Goal: Information Seeking & Learning: Learn about a topic

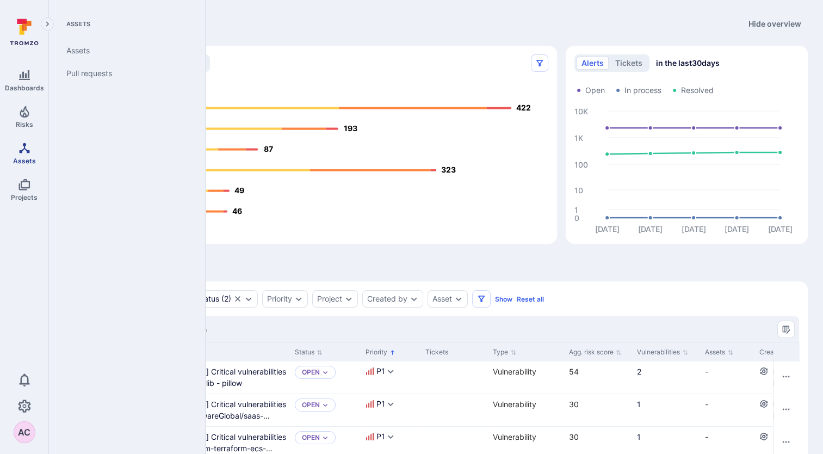
click at [26, 150] on icon "Assets" at bounding box center [24, 147] width 13 height 13
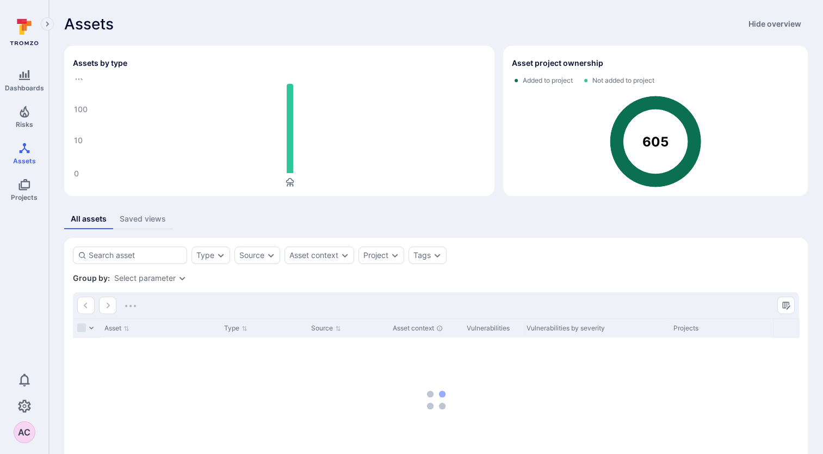
scroll to position [54, 0]
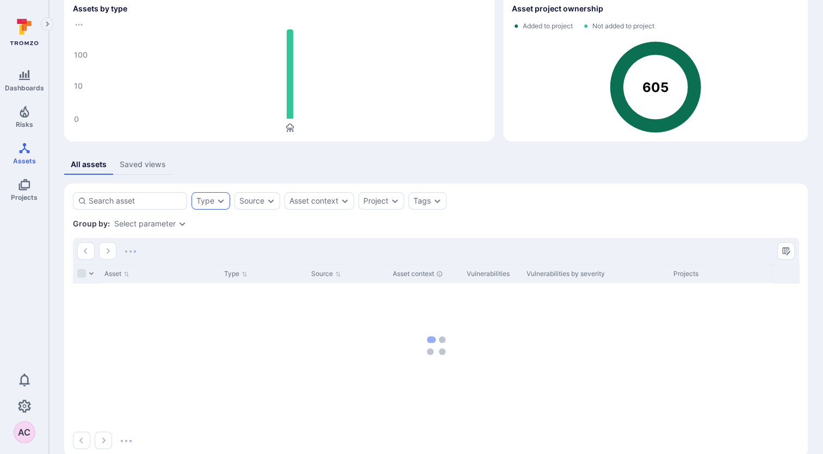
click at [218, 197] on icon "Expand dropdown" at bounding box center [220, 200] width 9 height 9
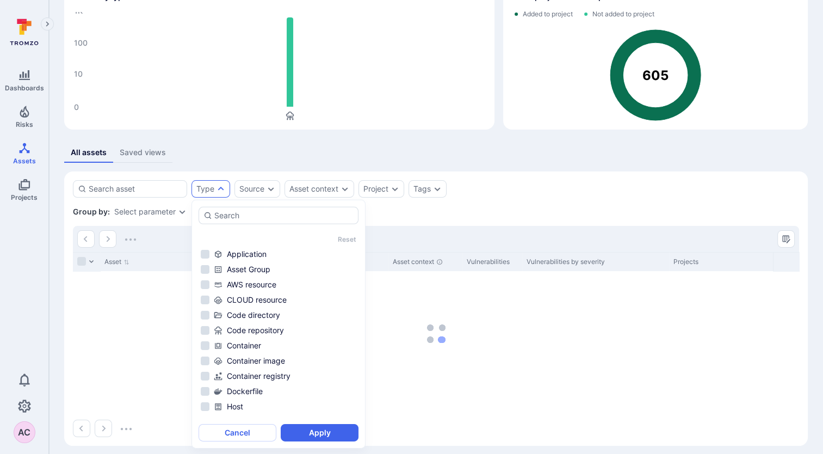
scroll to position [73, 0]
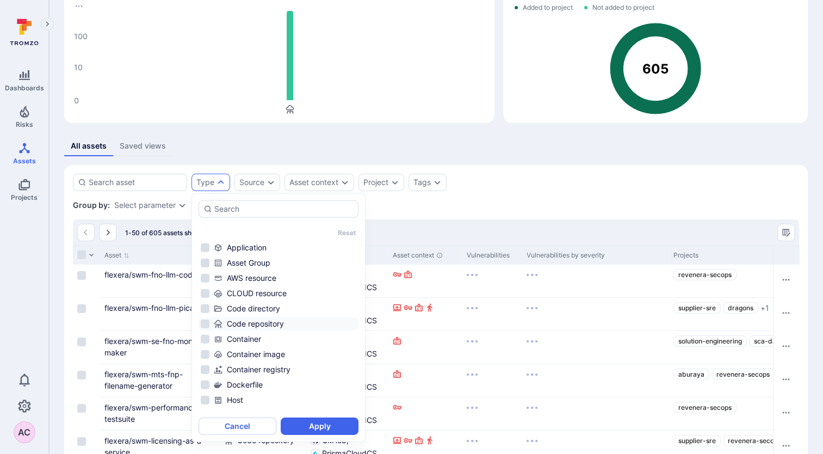
click at [204, 324] on li "Code repository" at bounding box center [279, 323] width 160 height 13
click at [295, 427] on button "Apply" at bounding box center [320, 425] width 78 height 17
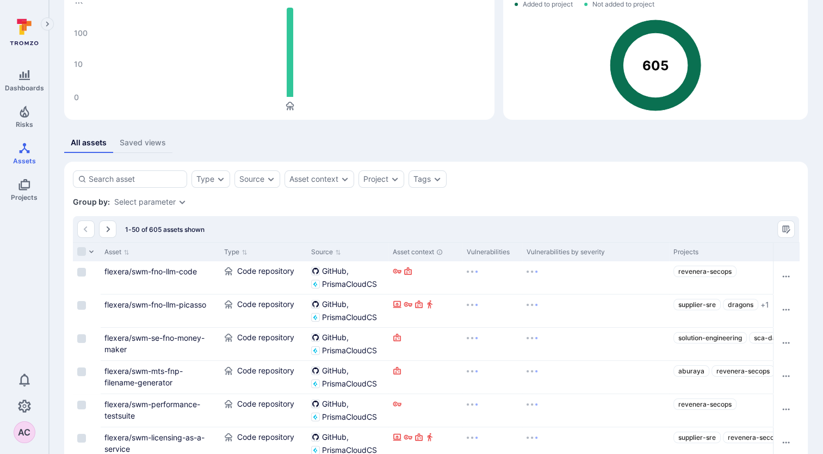
scroll to position [182, 0]
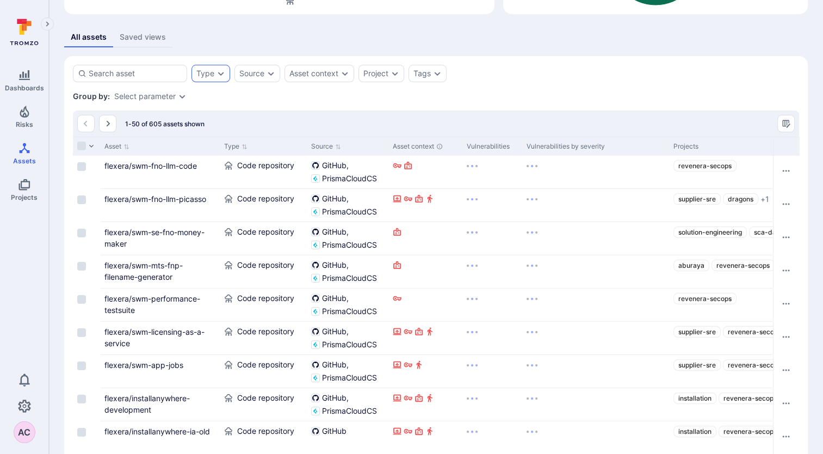
click at [216, 71] on icon "Expand dropdown" at bounding box center [220, 73] width 9 height 9
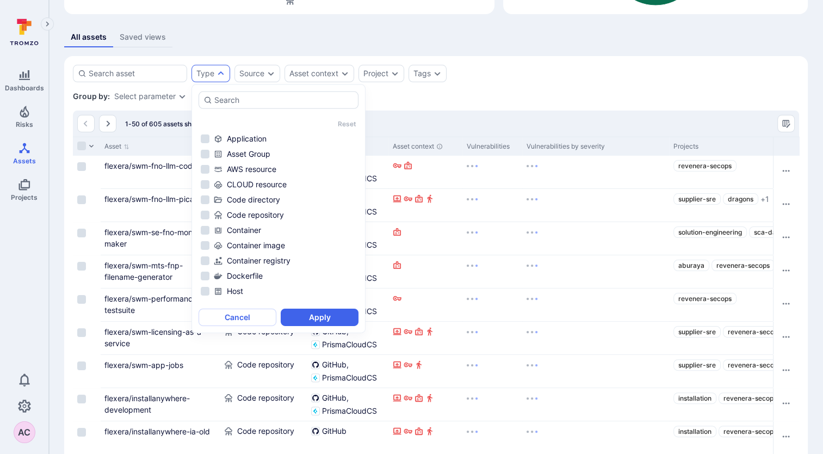
click at [205, 214] on li "Code repository" at bounding box center [279, 214] width 160 height 13
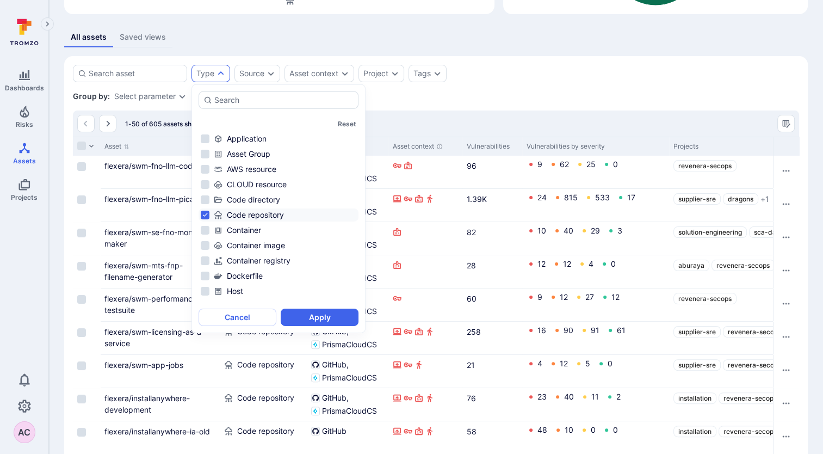
click at [432, 91] on div "Group by: Select parameter" at bounding box center [436, 96] width 726 height 11
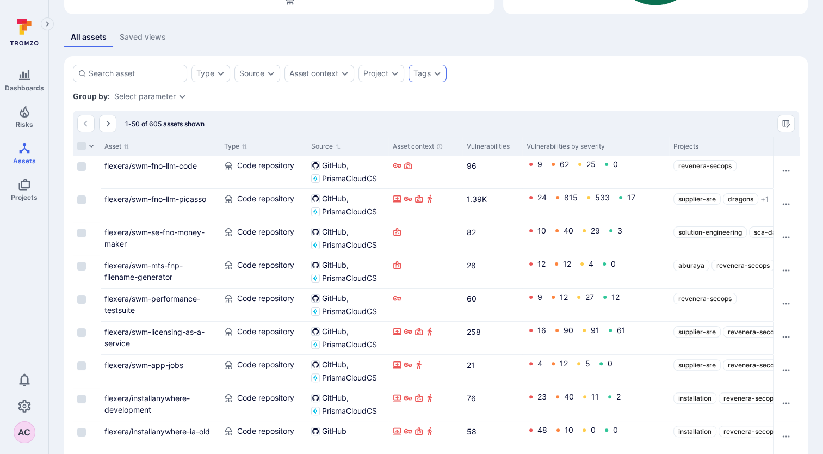
click at [417, 69] on div "Tags" at bounding box center [421, 73] width 17 height 9
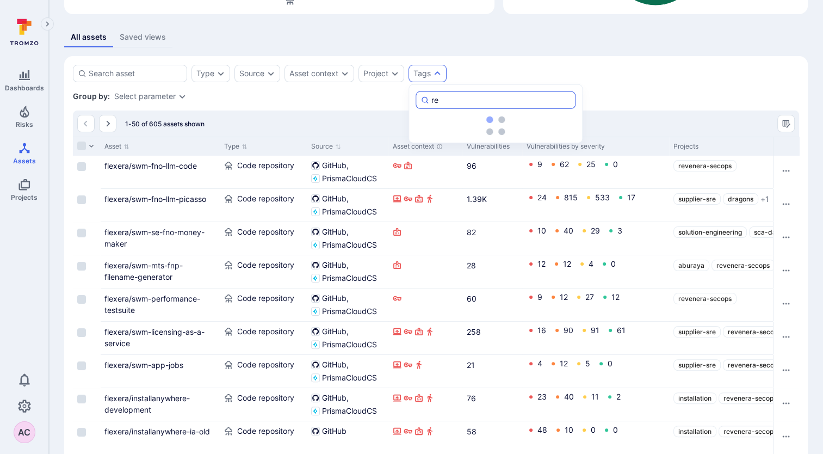
type input "rev"
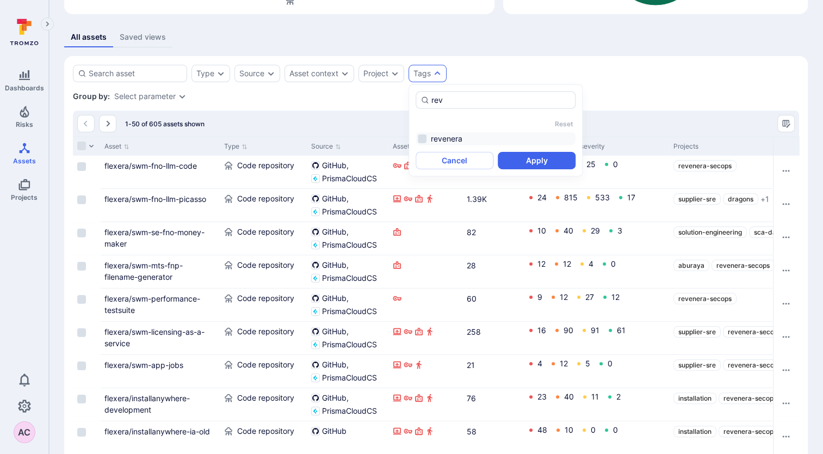
click at [422, 134] on li "revenera" at bounding box center [496, 138] width 160 height 13
click at [526, 160] on button "Apply" at bounding box center [537, 160] width 78 height 17
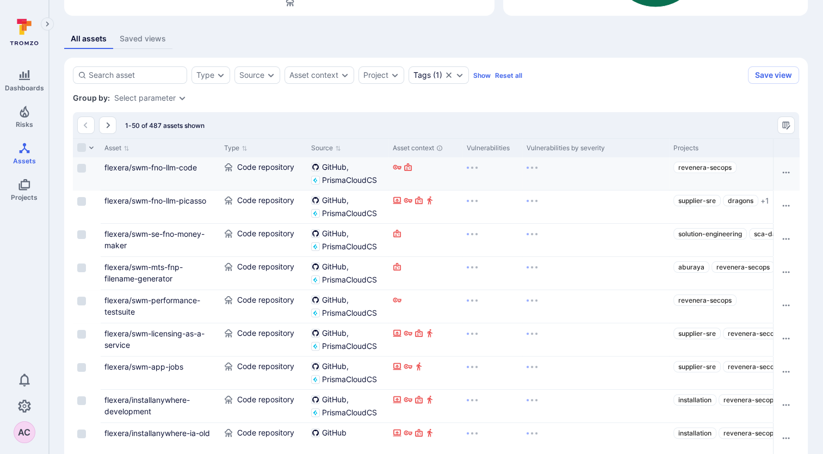
scroll to position [182, 0]
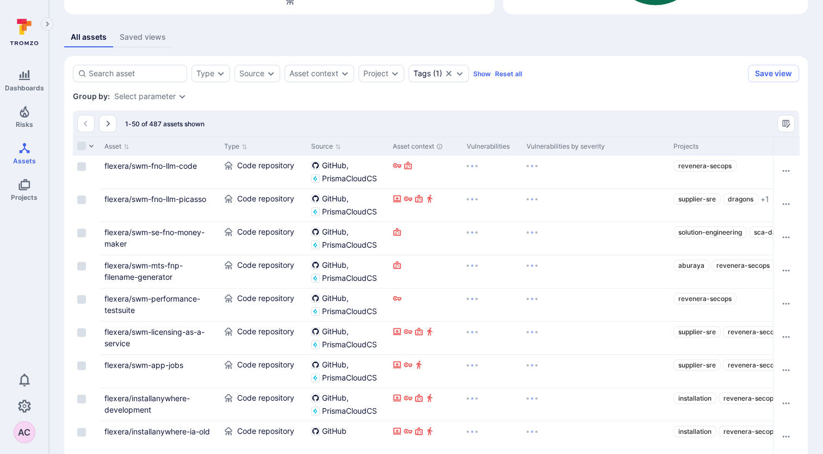
click at [159, 126] on span "1-50 of 487 assets shown" at bounding box center [164, 124] width 79 height 8
click at [152, 127] on div "1-50 of 487 assets shown" at bounding box center [140, 123] width 127 height 17
drag, startPoint x: 152, startPoint y: 127, endPoint x: 291, endPoint y: 102, distance: 140.9
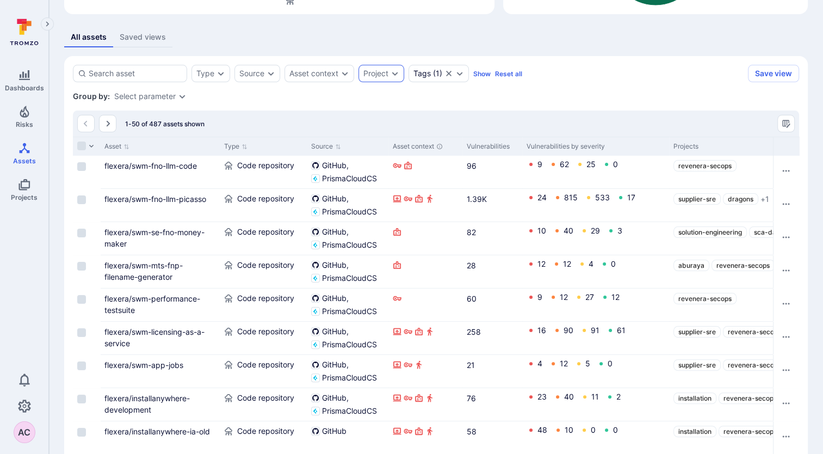
click at [374, 71] on div "Project" at bounding box center [375, 73] width 25 height 9
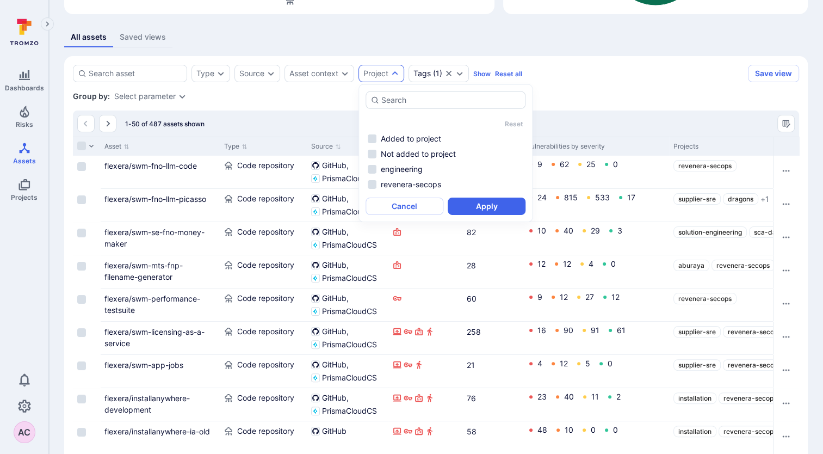
click at [372, 71] on div "Project" at bounding box center [375, 73] width 25 height 9
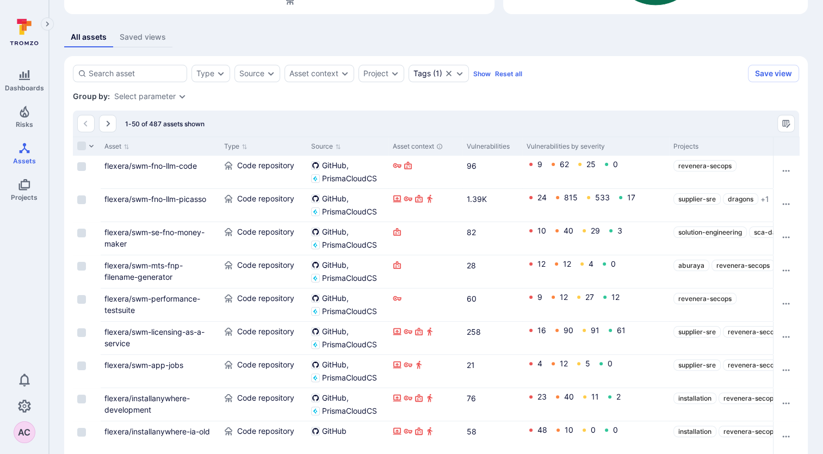
click at [584, 73] on div "Type Source Asset context Project Tags ( 1 ) Show Reset all Save view" at bounding box center [436, 73] width 726 height 17
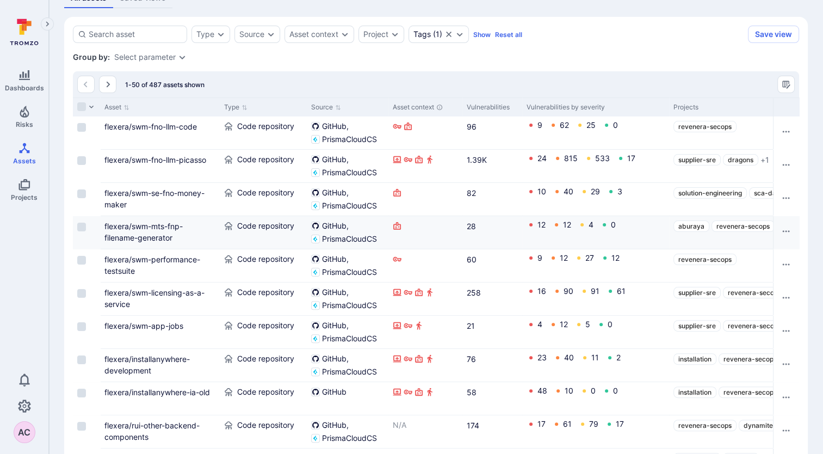
scroll to position [218, 0]
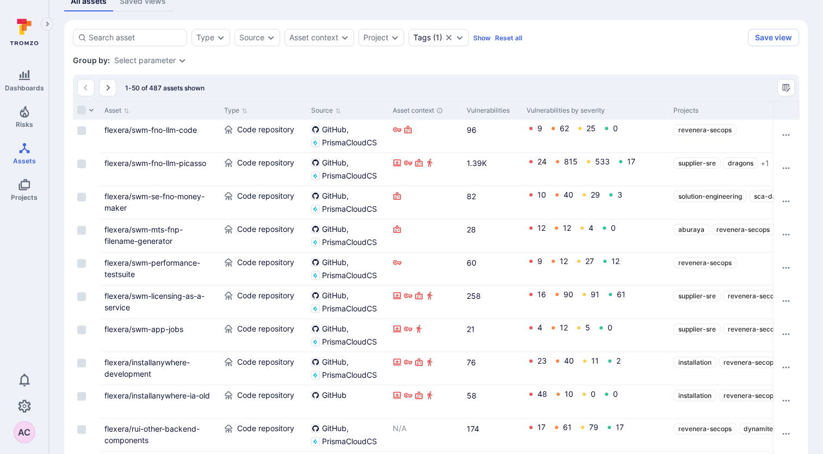
click at [159, 57] on div "Select parameter" at bounding box center [144, 60] width 61 height 9
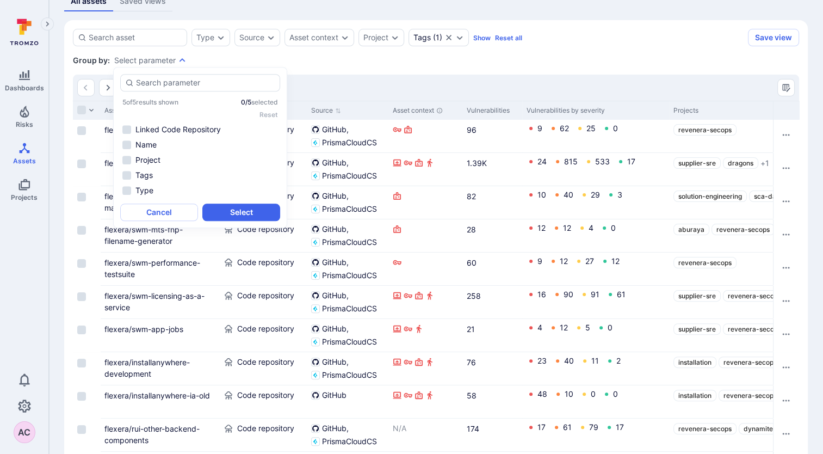
click at [159, 57] on div "Select parameter" at bounding box center [144, 60] width 61 height 9
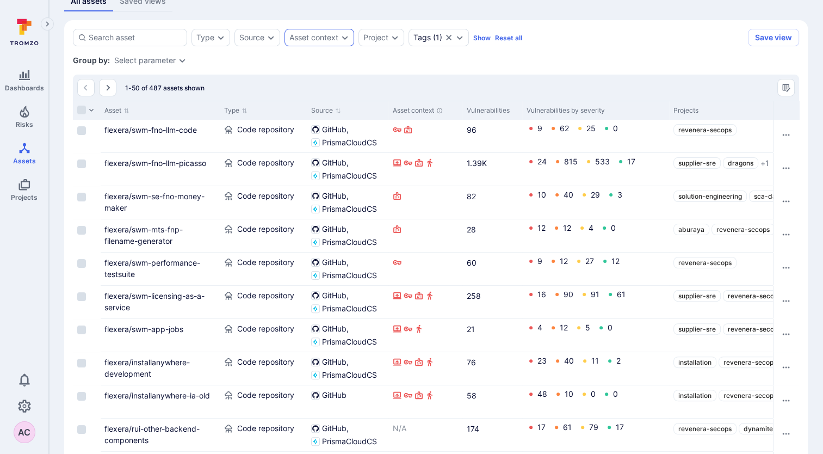
click at [317, 36] on div "Asset context" at bounding box center [313, 37] width 49 height 9
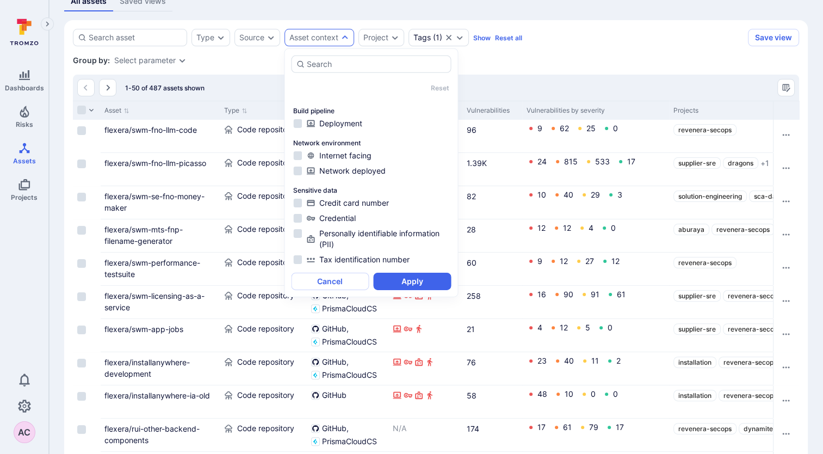
scroll to position [0, 0]
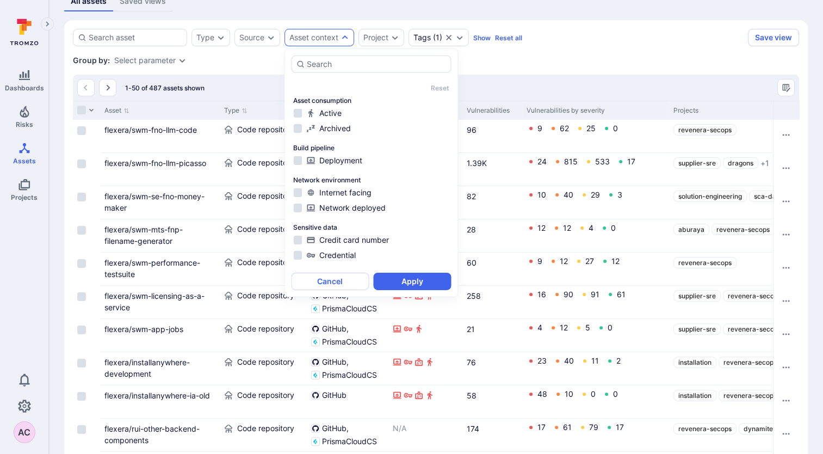
click at [339, 32] on div "Asset context" at bounding box center [319, 37] width 70 height 17
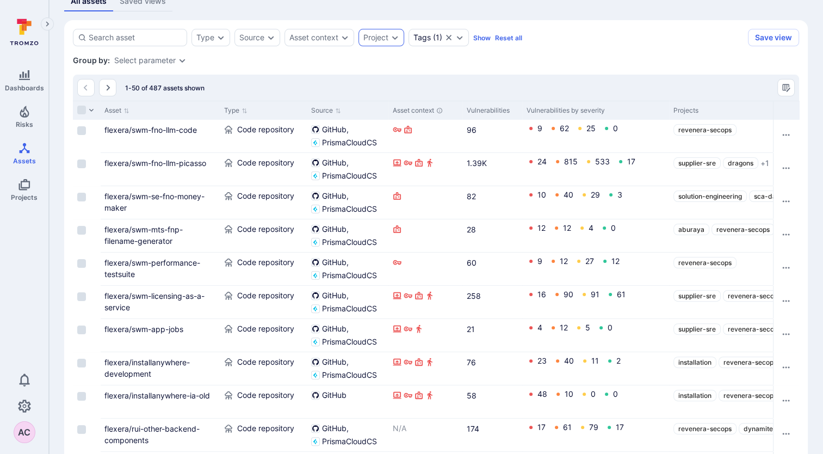
click at [378, 34] on div "Project" at bounding box center [375, 37] width 25 height 9
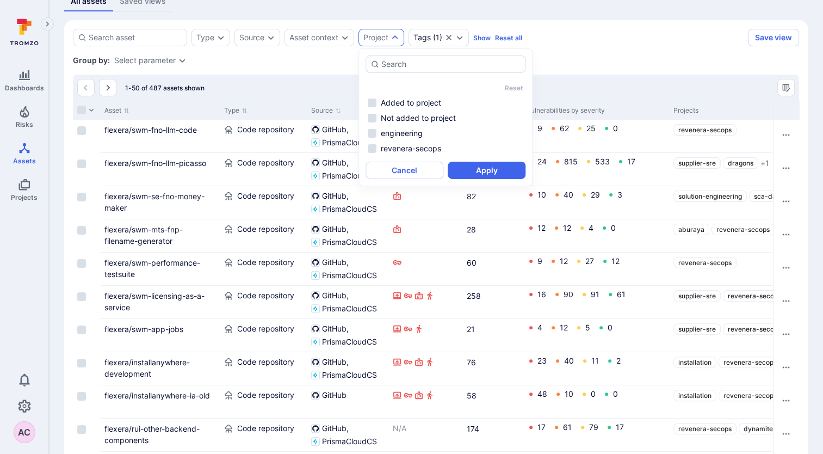
click at [378, 34] on div "Project" at bounding box center [375, 37] width 25 height 9
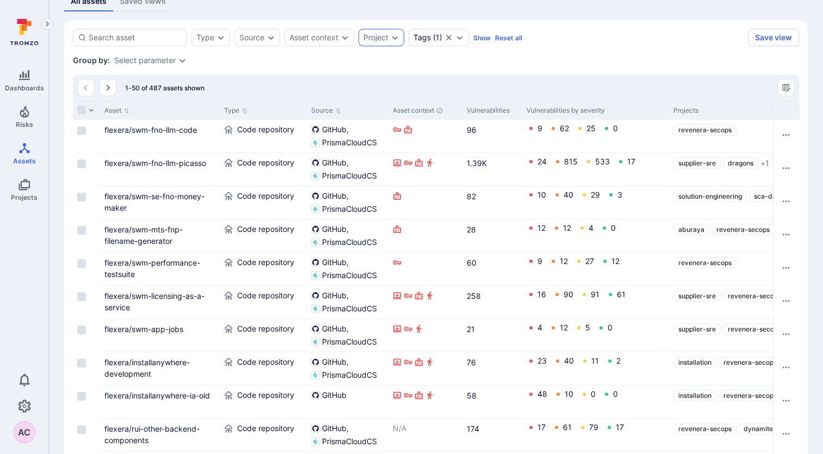
click at [379, 39] on div "Project" at bounding box center [375, 37] width 25 height 9
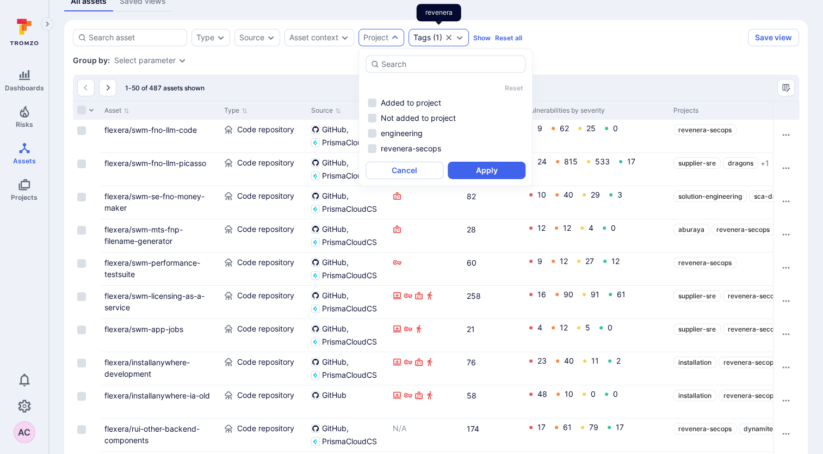
click at [423, 40] on div "Tags" at bounding box center [421, 37] width 17 height 9
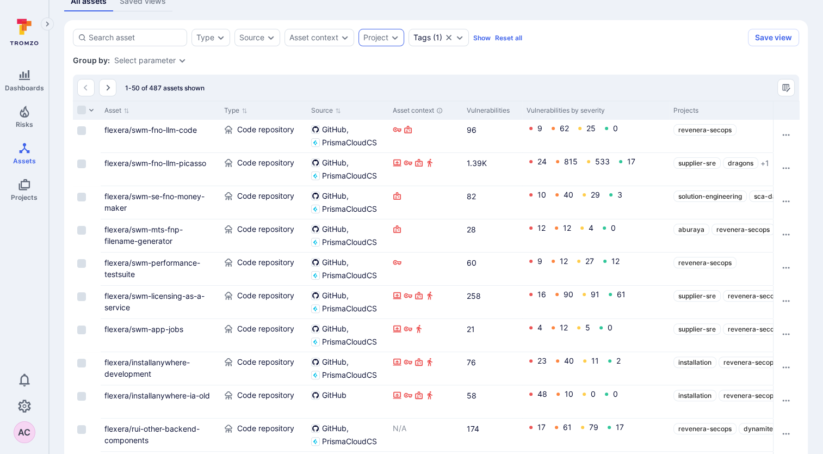
click at [389, 34] on div "Project" at bounding box center [381, 37] width 46 height 17
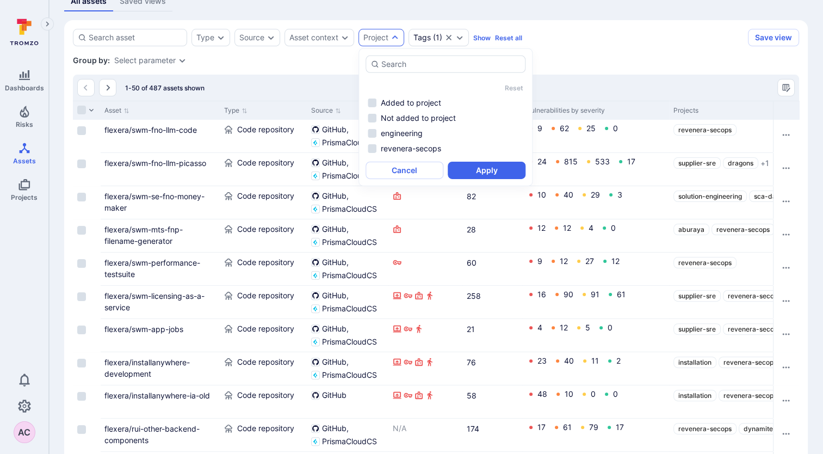
click at [184, 65] on div "Group by: Select parameter" at bounding box center [436, 60] width 726 height 11
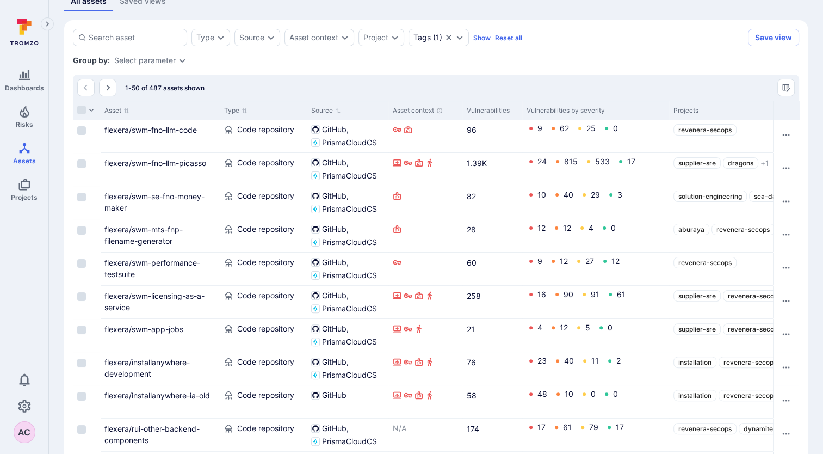
click at [179, 64] on icon "Expand dropdown" at bounding box center [182, 60] width 9 height 9
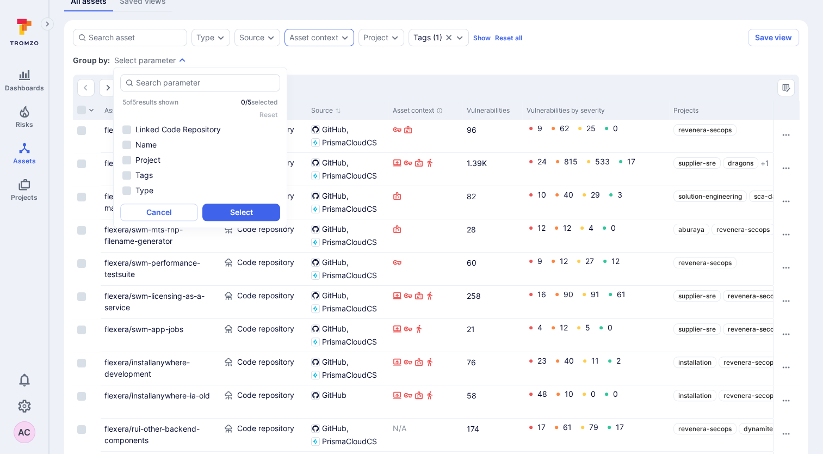
click at [309, 34] on div "Asset context" at bounding box center [313, 37] width 49 height 9
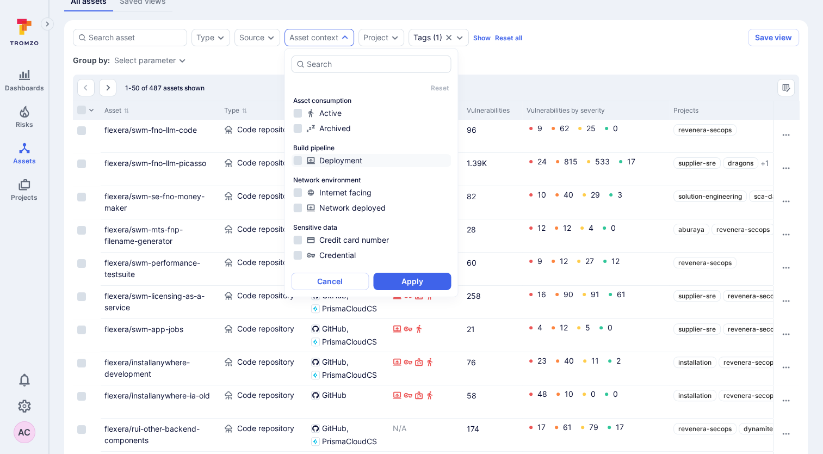
scroll to position [37, 0]
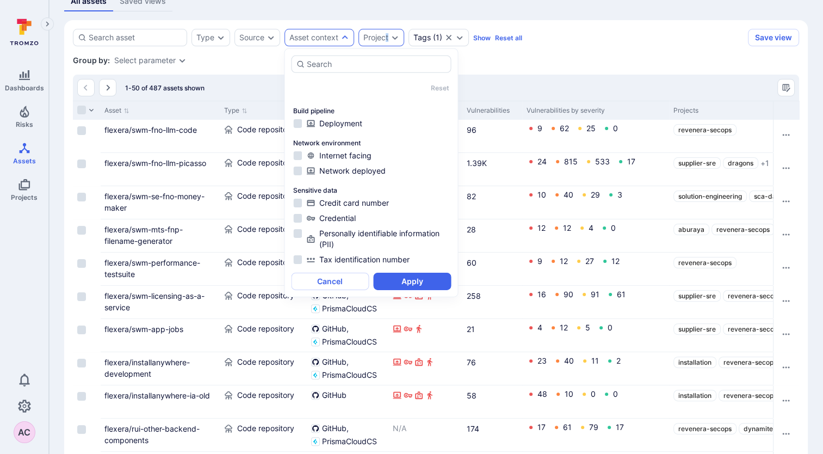
drag, startPoint x: 389, startPoint y: 47, endPoint x: 387, endPoint y: 38, distance: 9.0
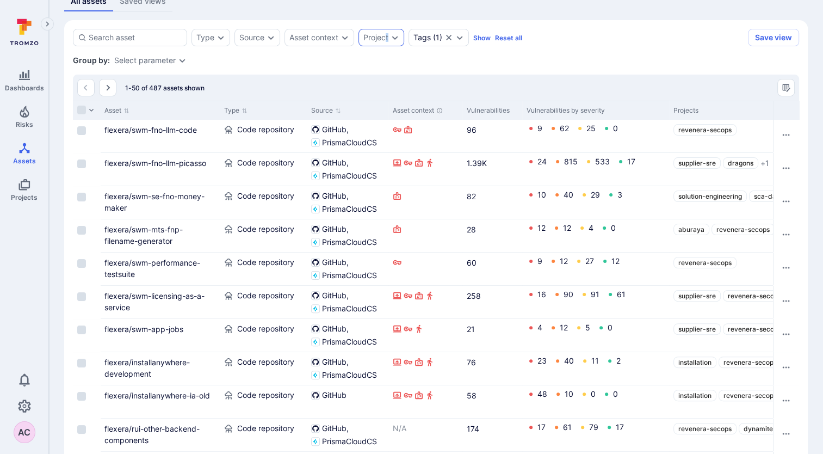
click at [387, 38] on div "Project" at bounding box center [375, 37] width 25 height 9
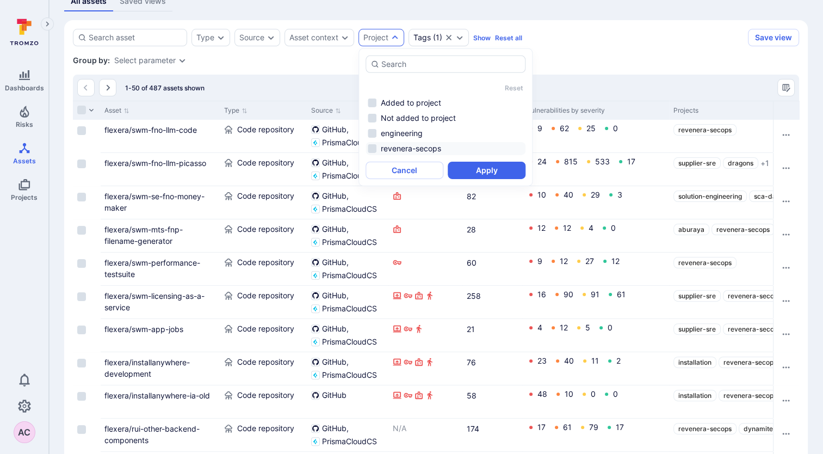
click at [376, 149] on li "revenera-secops" at bounding box center [445, 148] width 160 height 13
click at [501, 169] on button "Apply" at bounding box center [487, 170] width 78 height 17
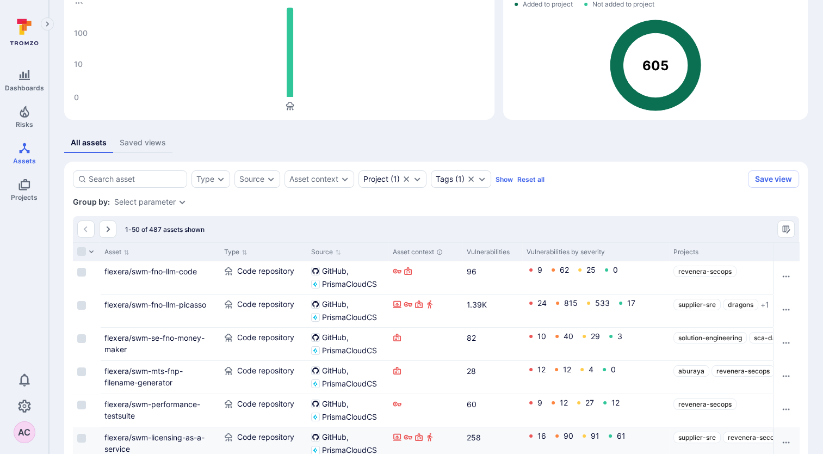
scroll to position [231, 0]
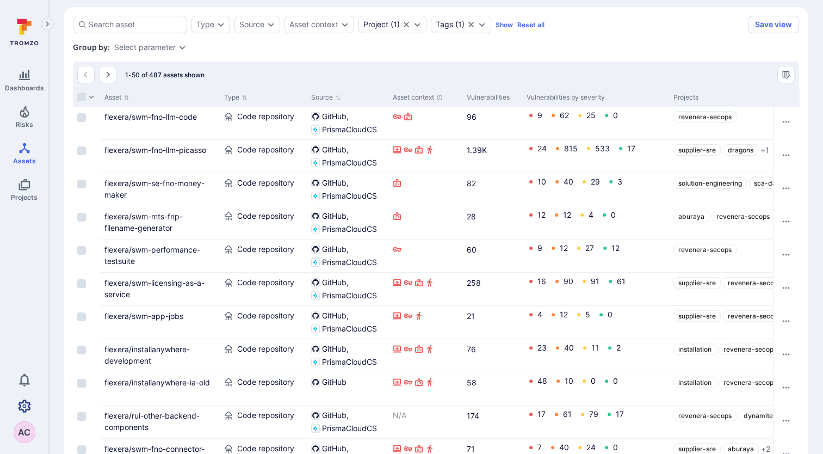
click at [28, 403] on icon "Settings" at bounding box center [24, 405] width 13 height 13
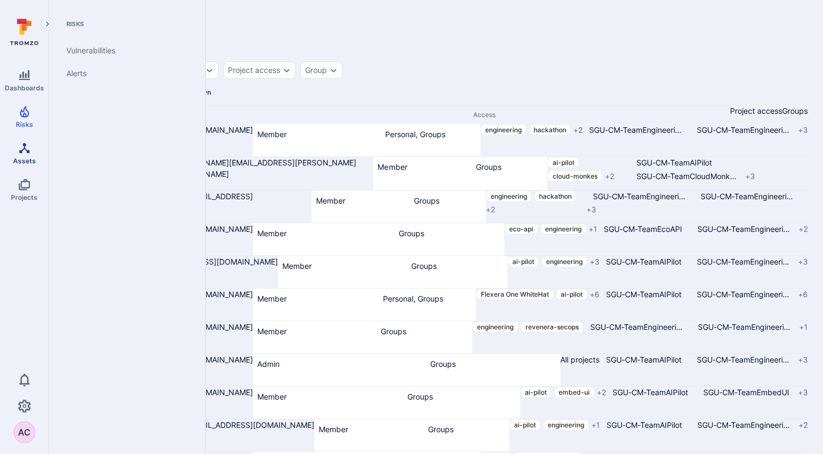
click at [23, 152] on icon "Assets" at bounding box center [24, 147] width 13 height 13
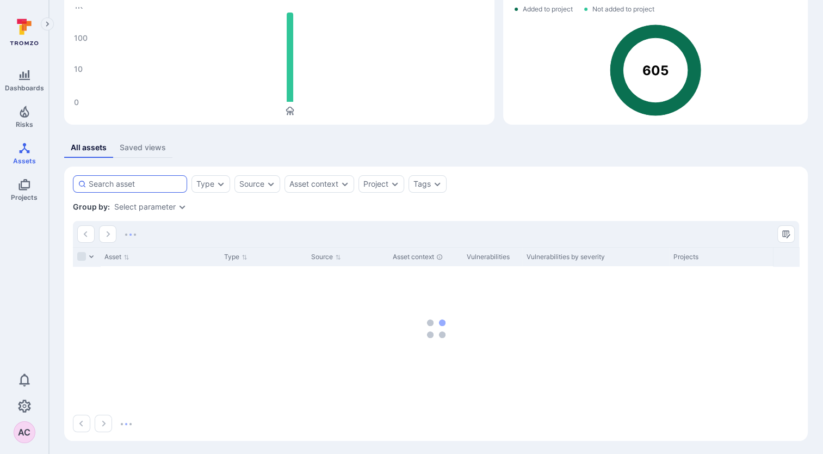
scroll to position [73, 0]
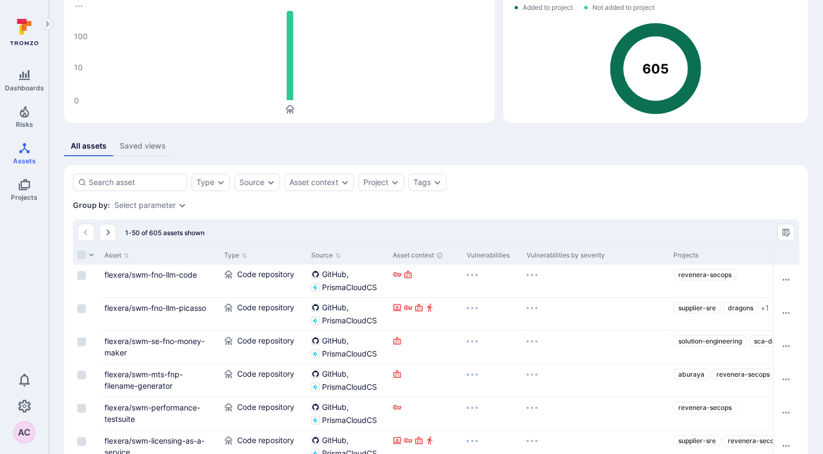
click at [131, 209] on div "Group by: Select parameter" at bounding box center [436, 205] width 726 height 11
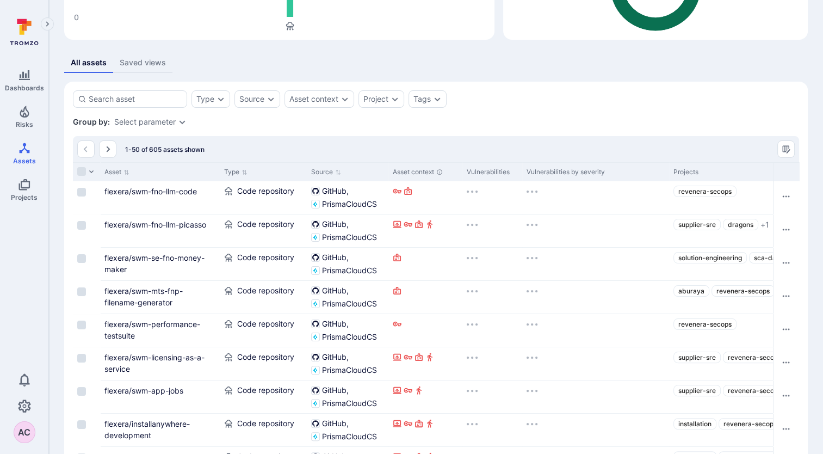
scroll to position [236, 0]
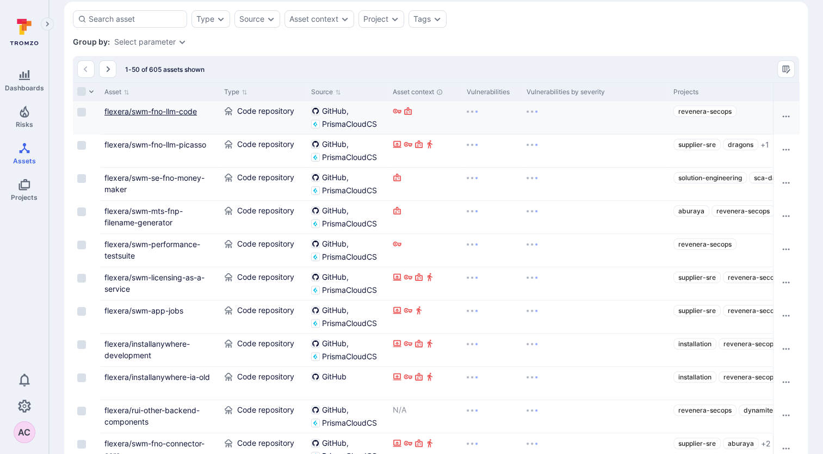
click at [170, 110] on link "flexera/swm-fno-llm-code" at bounding box center [150, 111] width 92 height 9
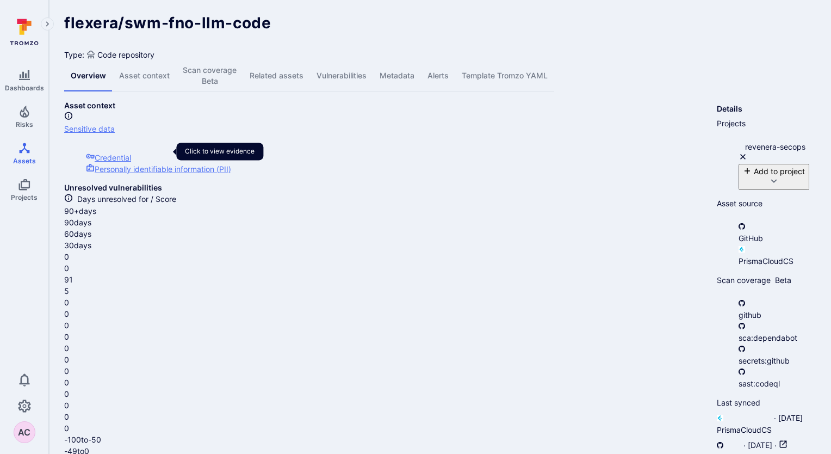
click at [91, 152] on li "Credential" at bounding box center [397, 157] width 622 height 11
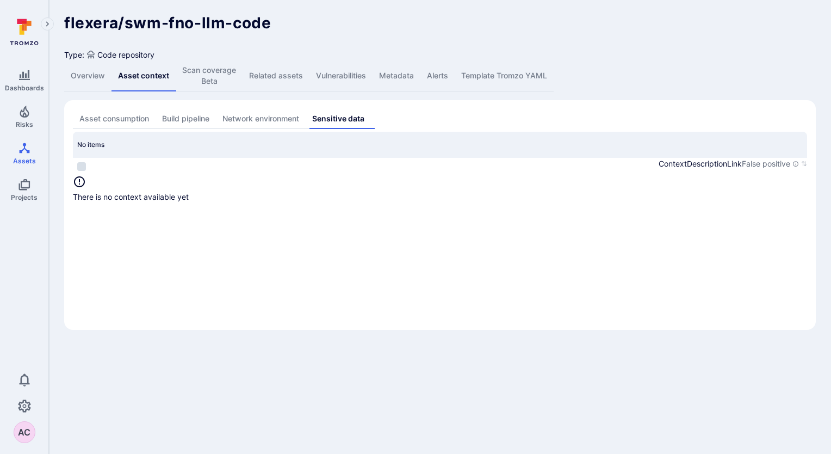
click at [439, 191] on div "no results" at bounding box center [440, 183] width 734 height 16
click at [175, 125] on link "Build pipeline" at bounding box center [186, 119] width 60 height 20
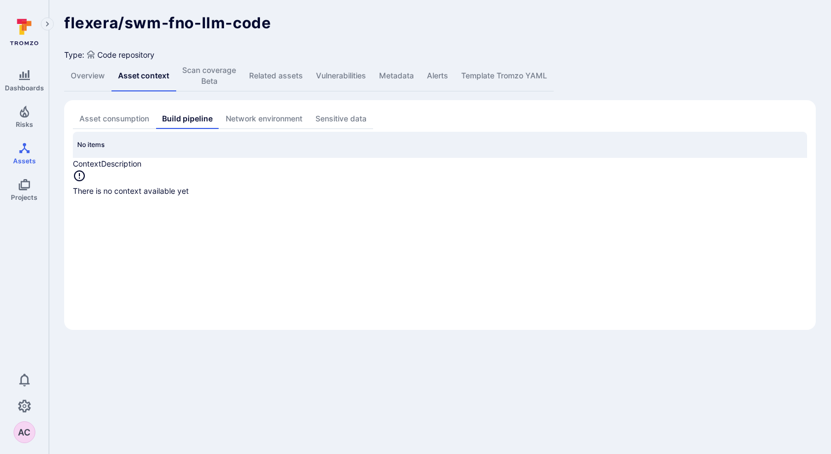
click at [96, 116] on link "Asset consumption" at bounding box center [114, 119] width 83 height 20
click at [153, 28] on span "flexera/swm-fno-llm-code" at bounding box center [167, 23] width 207 height 18
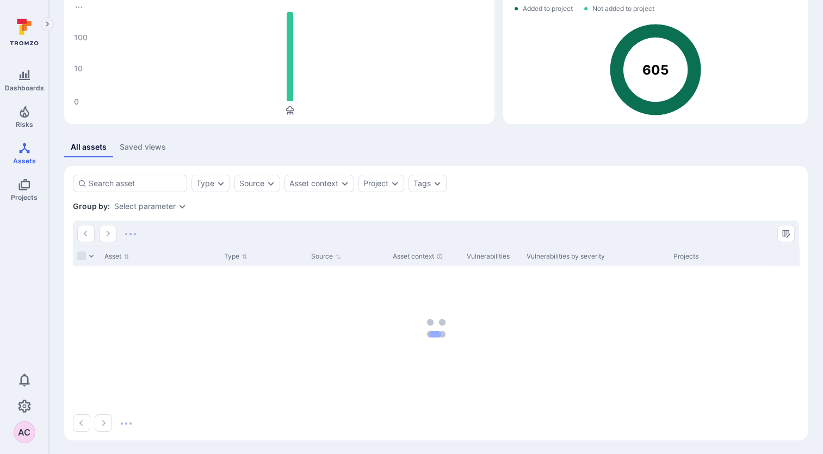
scroll to position [73, 0]
